Goal: Register for event/course

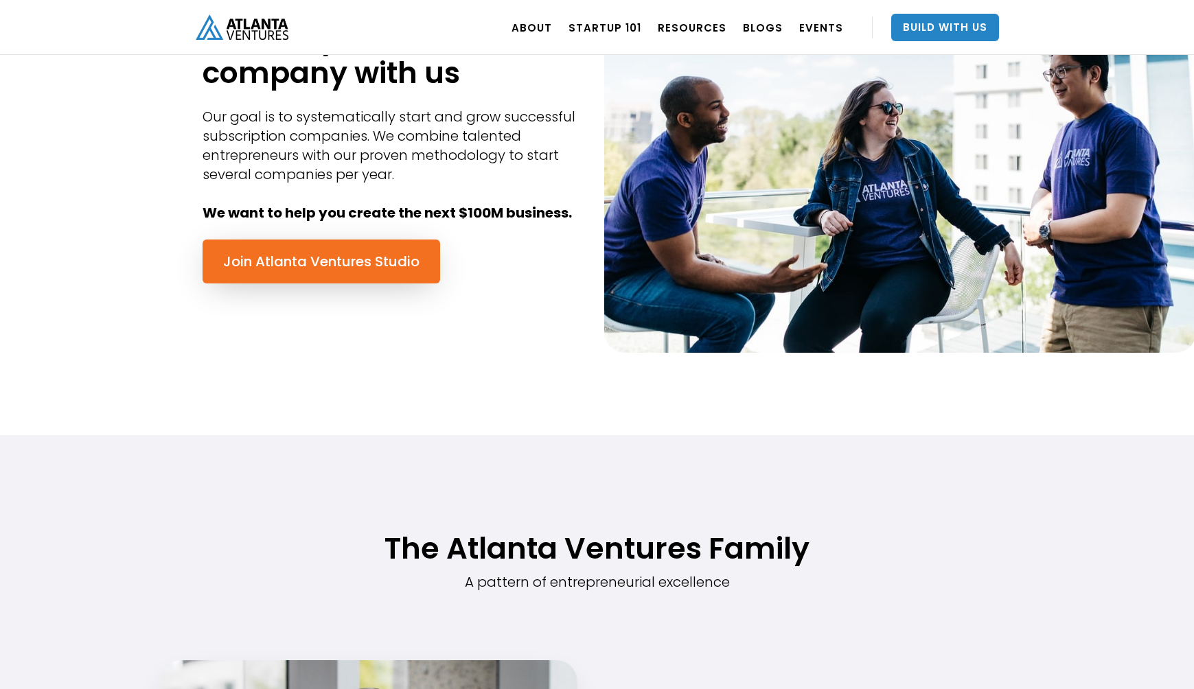
scroll to position [456, 0]
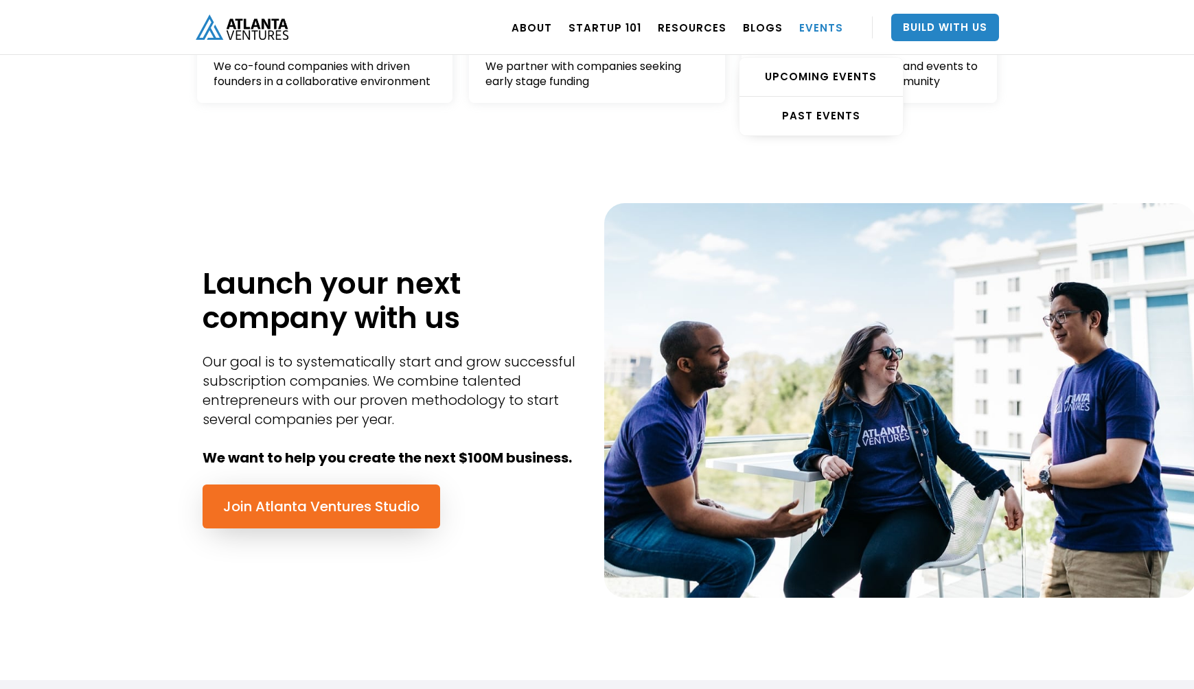
click at [810, 22] on link "EVENTS" at bounding box center [821, 27] width 44 height 38
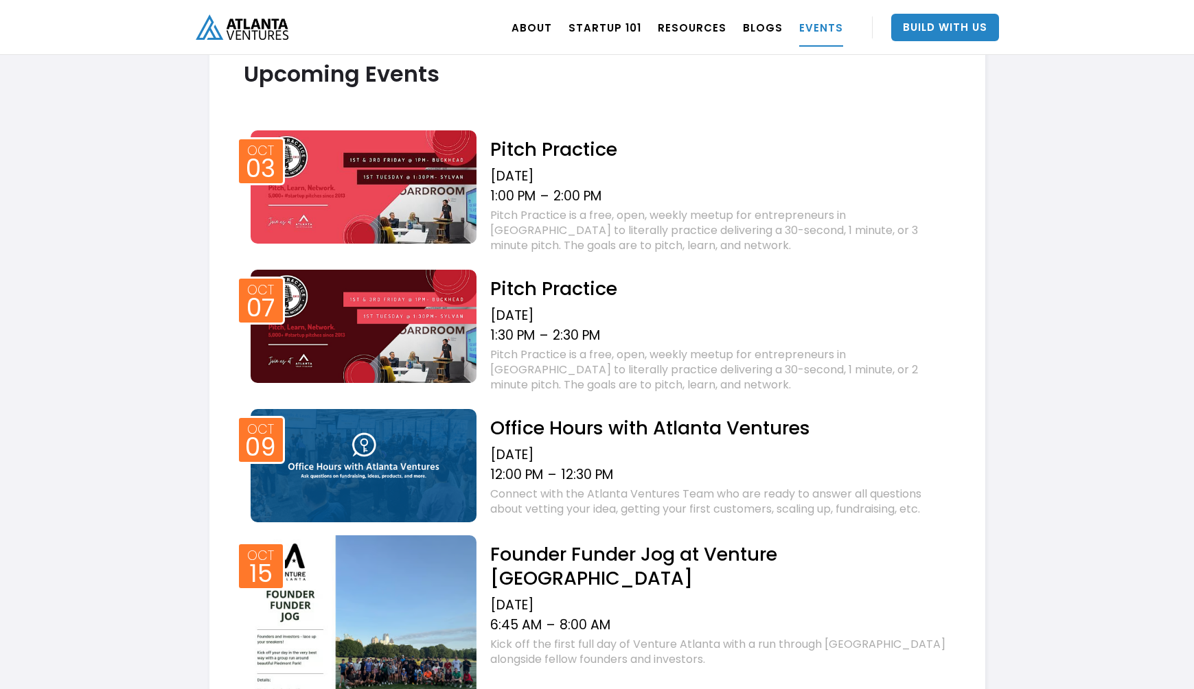
scroll to position [526, 0]
